Goal: Transaction & Acquisition: Purchase product/service

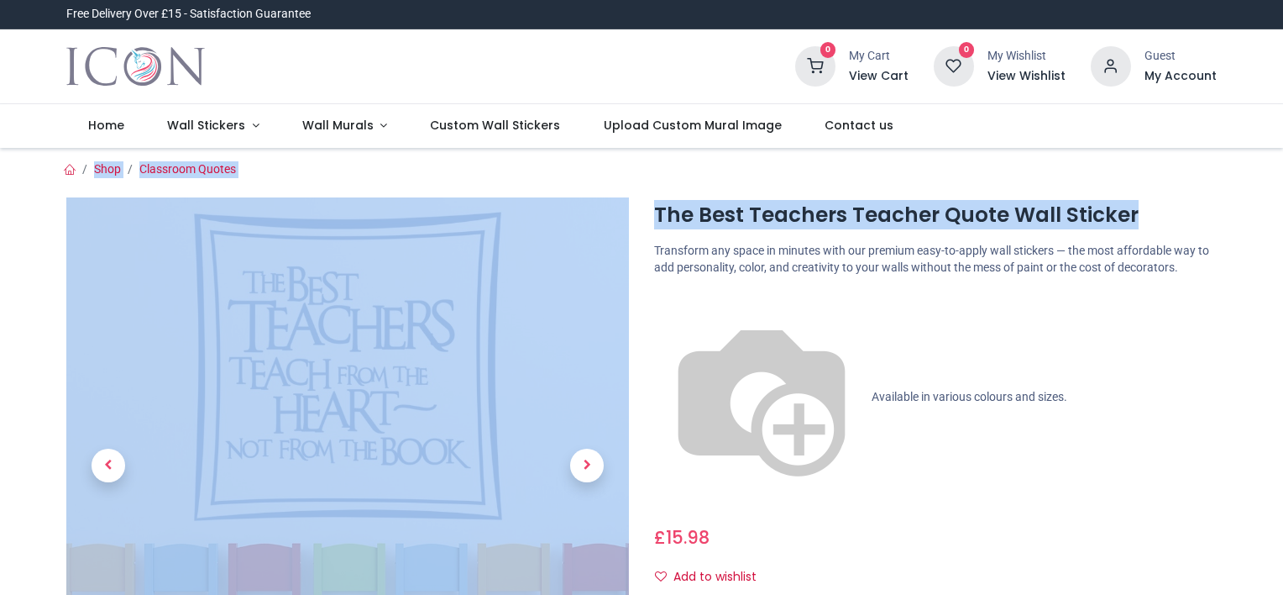
drag, startPoint x: 1280, startPoint y: 107, endPoint x: 763, endPoint y: 296, distance: 549.7
click at [1282, 196] on html "Login • Register Home Wall Stickers Wall Murals" at bounding box center [641, 297] width 1283 height 595
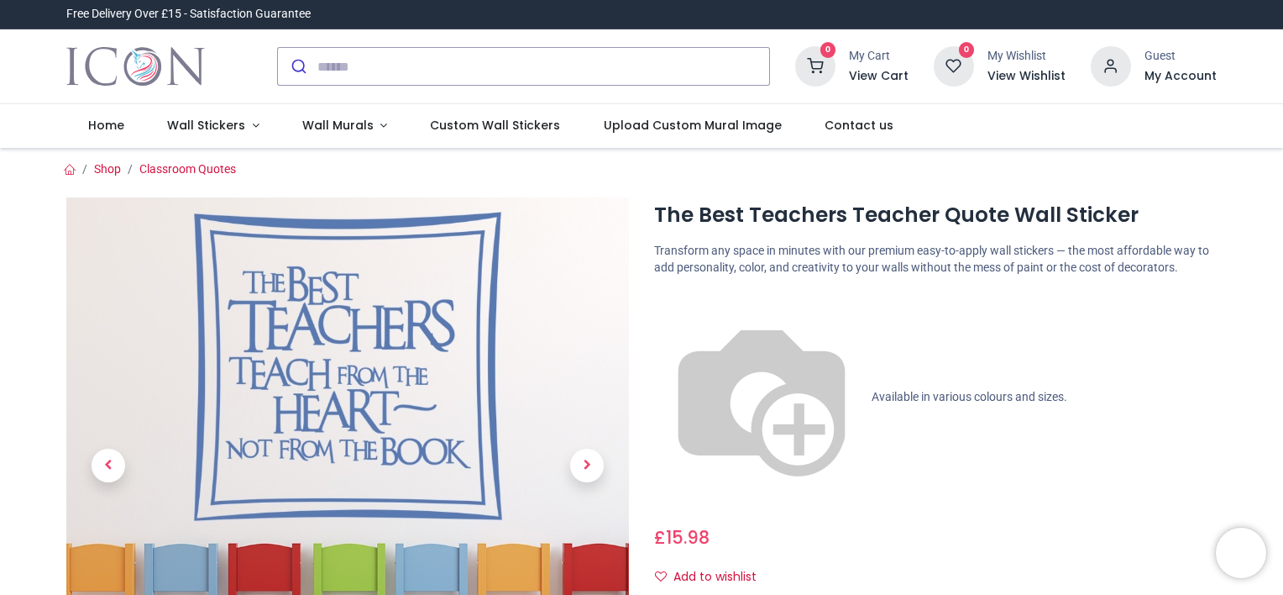
click at [749, 232] on div "The Best Teachers Teacher Quote Wall Sticker [URL][DOMAIN_NAME] [URL][DOMAIN_NA…" at bounding box center [936, 517] width 588 height 640
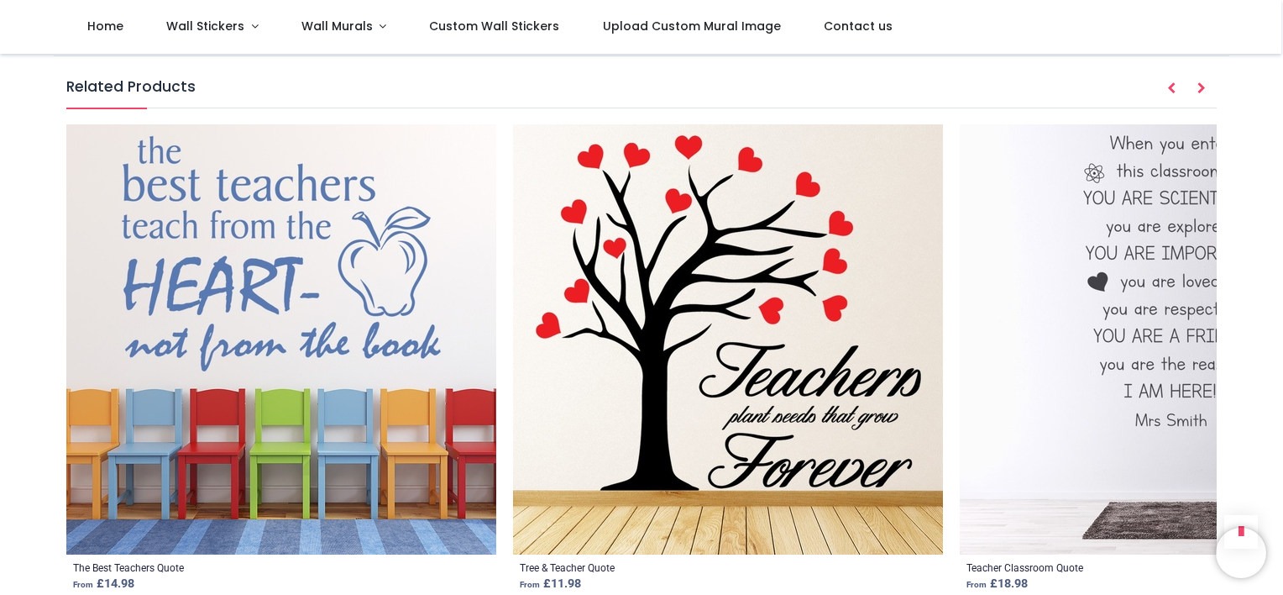
scroll to position [2059, 0]
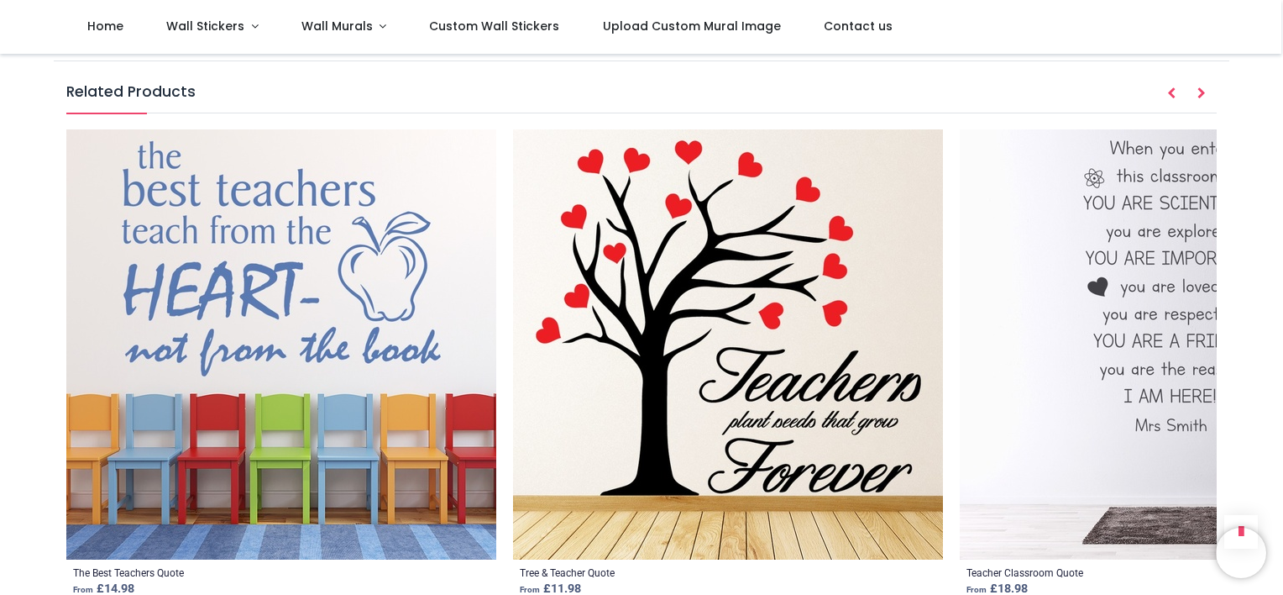
drag, startPoint x: 1280, startPoint y: 375, endPoint x: 1282, endPoint y: 424, distance: 48.8
click at [1282, 424] on html "Login • Register Home Wall Stickers" at bounding box center [641, 297] width 1283 height 595
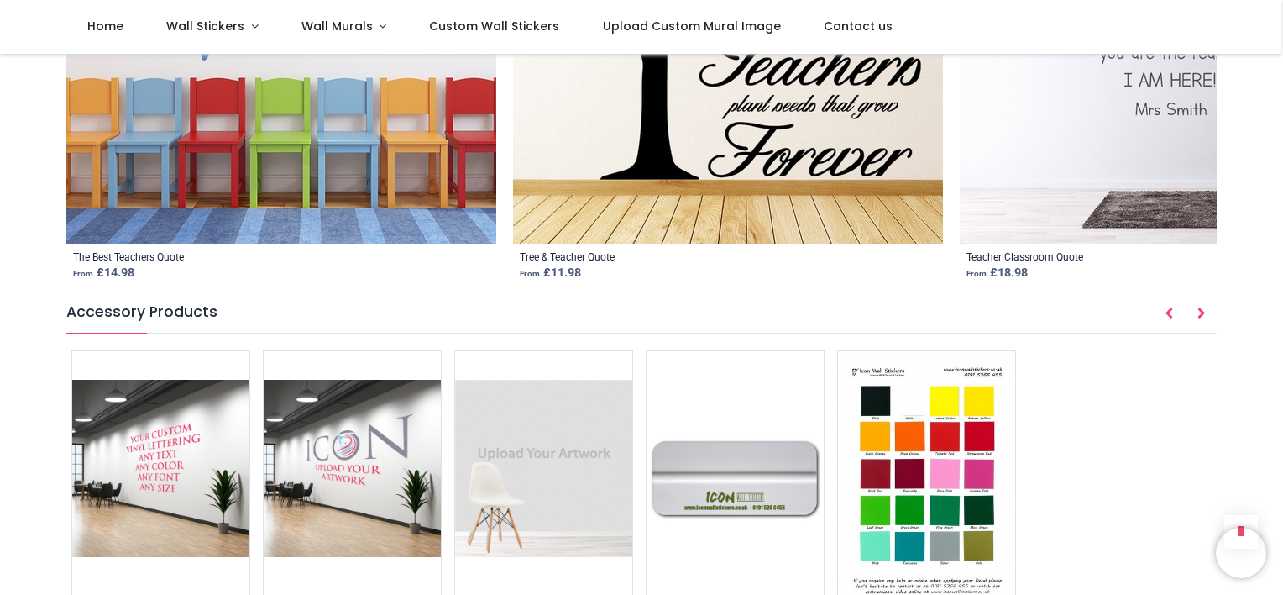
scroll to position [2395, 0]
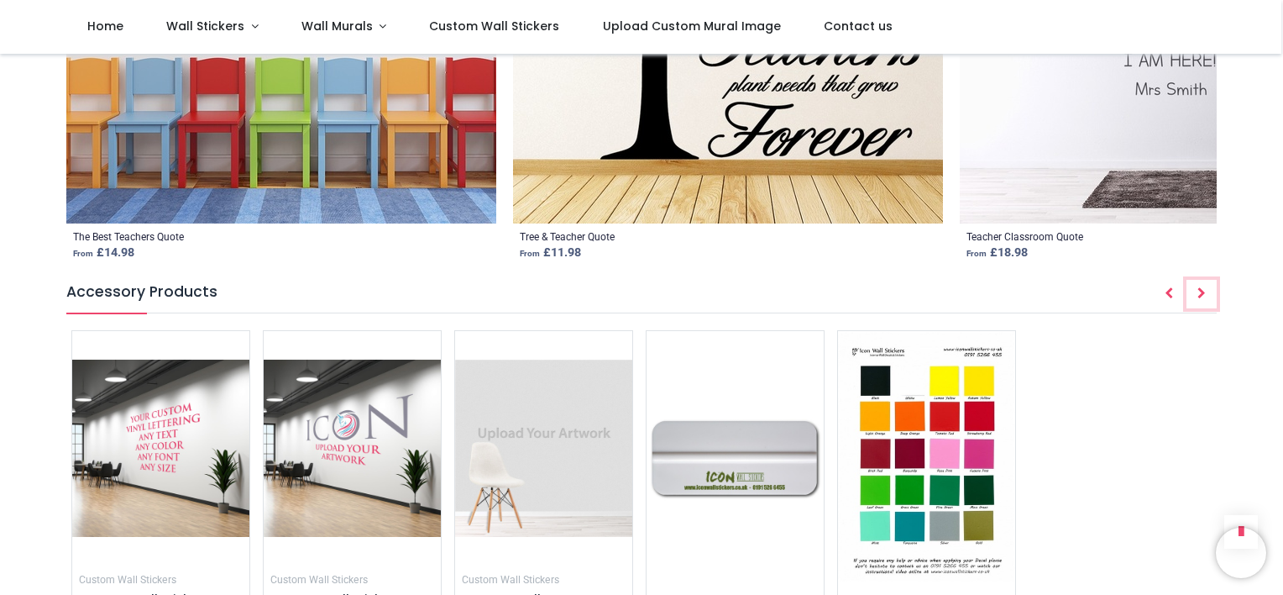
click at [1198, 287] on icon "Next" at bounding box center [1202, 293] width 8 height 12
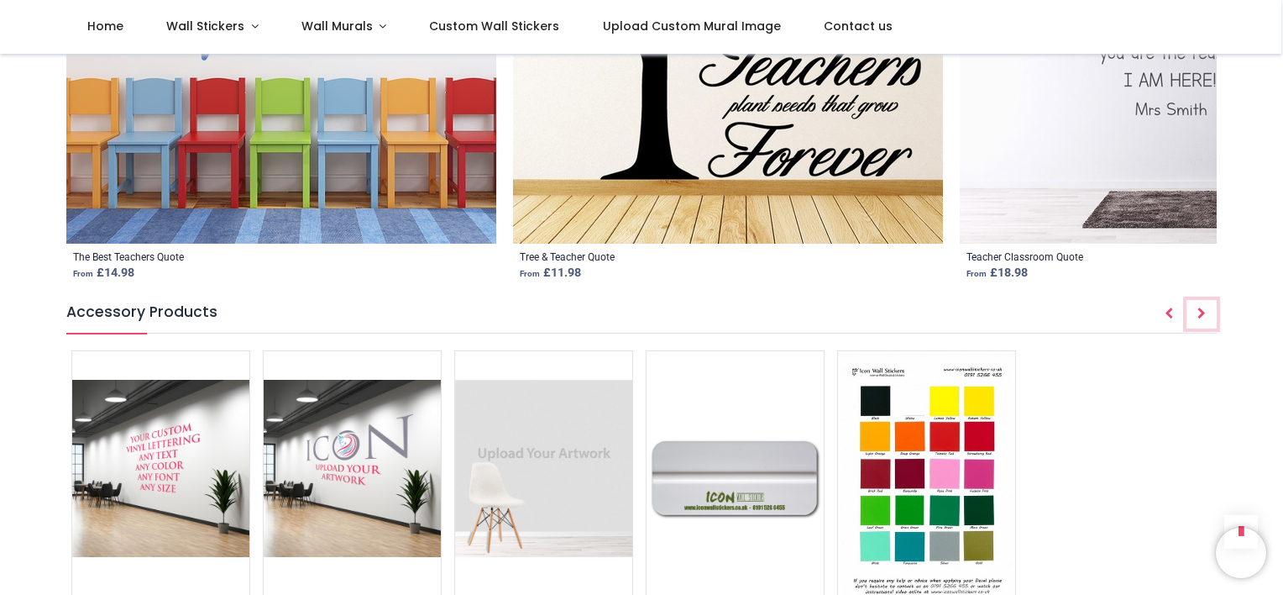
scroll to position [2362, 0]
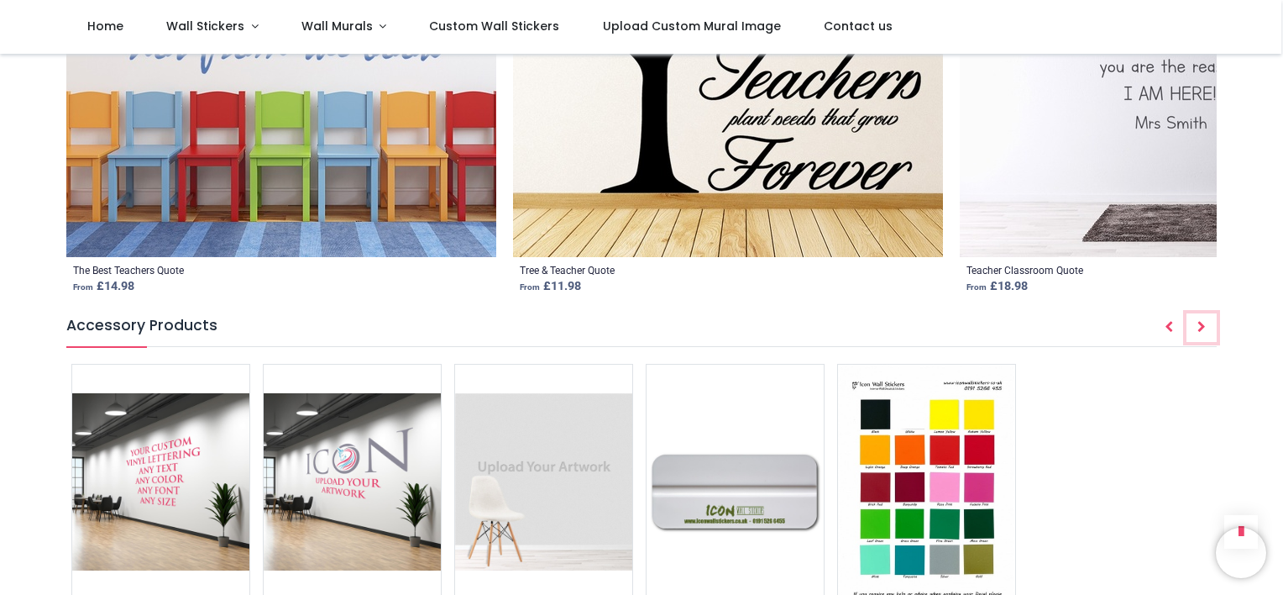
click at [1201, 321] on icon "Next" at bounding box center [1202, 327] width 8 height 12
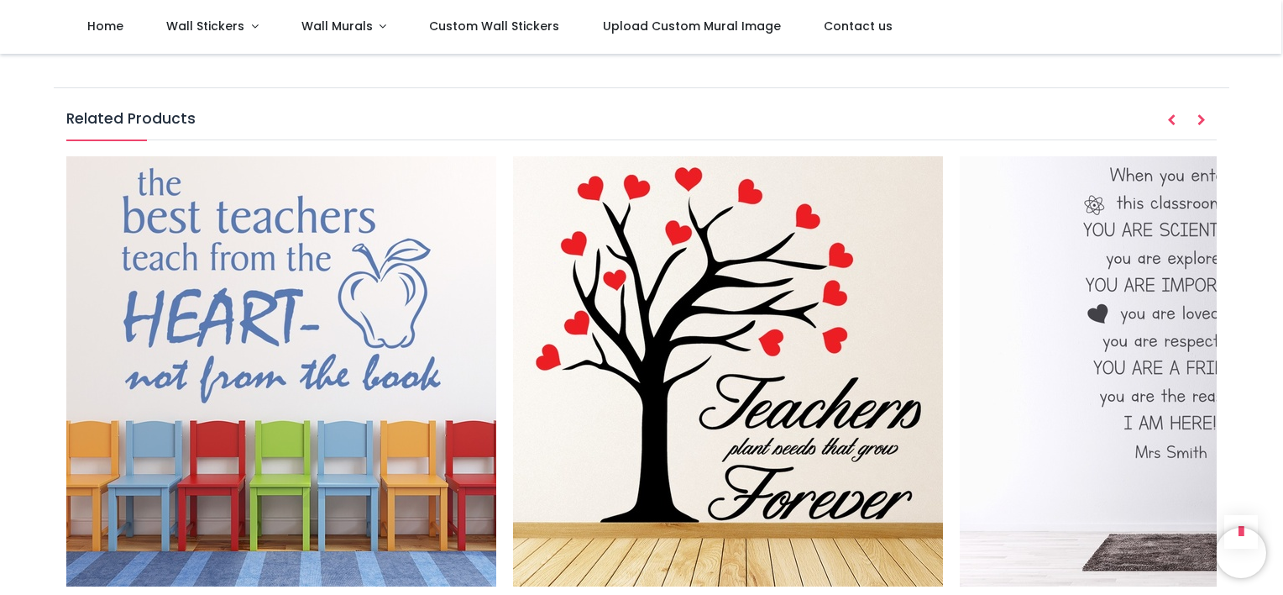
scroll to position [2026, 0]
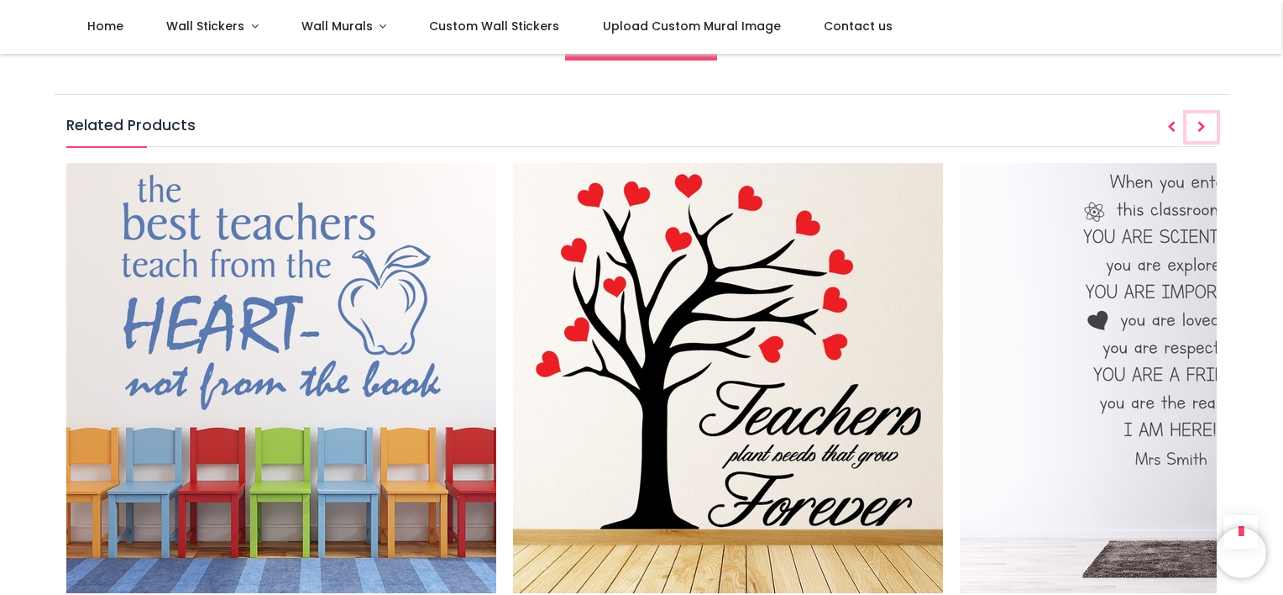
click at [1198, 121] on icon "Next" at bounding box center [1202, 127] width 8 height 12
